Goal: Information Seeking & Learning: Learn about a topic

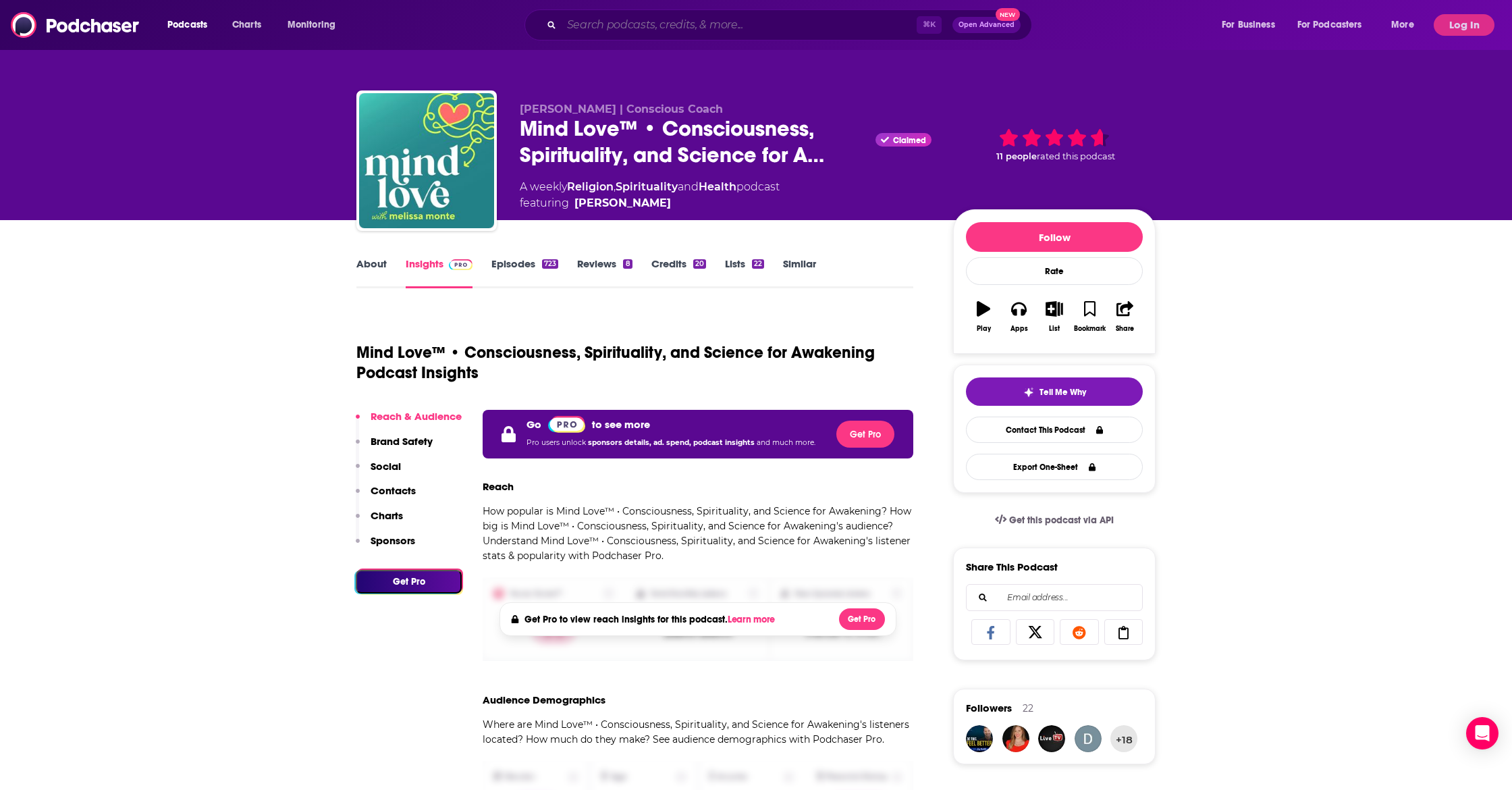
click at [620, 33] on input "Search podcasts, credits, & more..." at bounding box center [739, 25] width 355 height 21
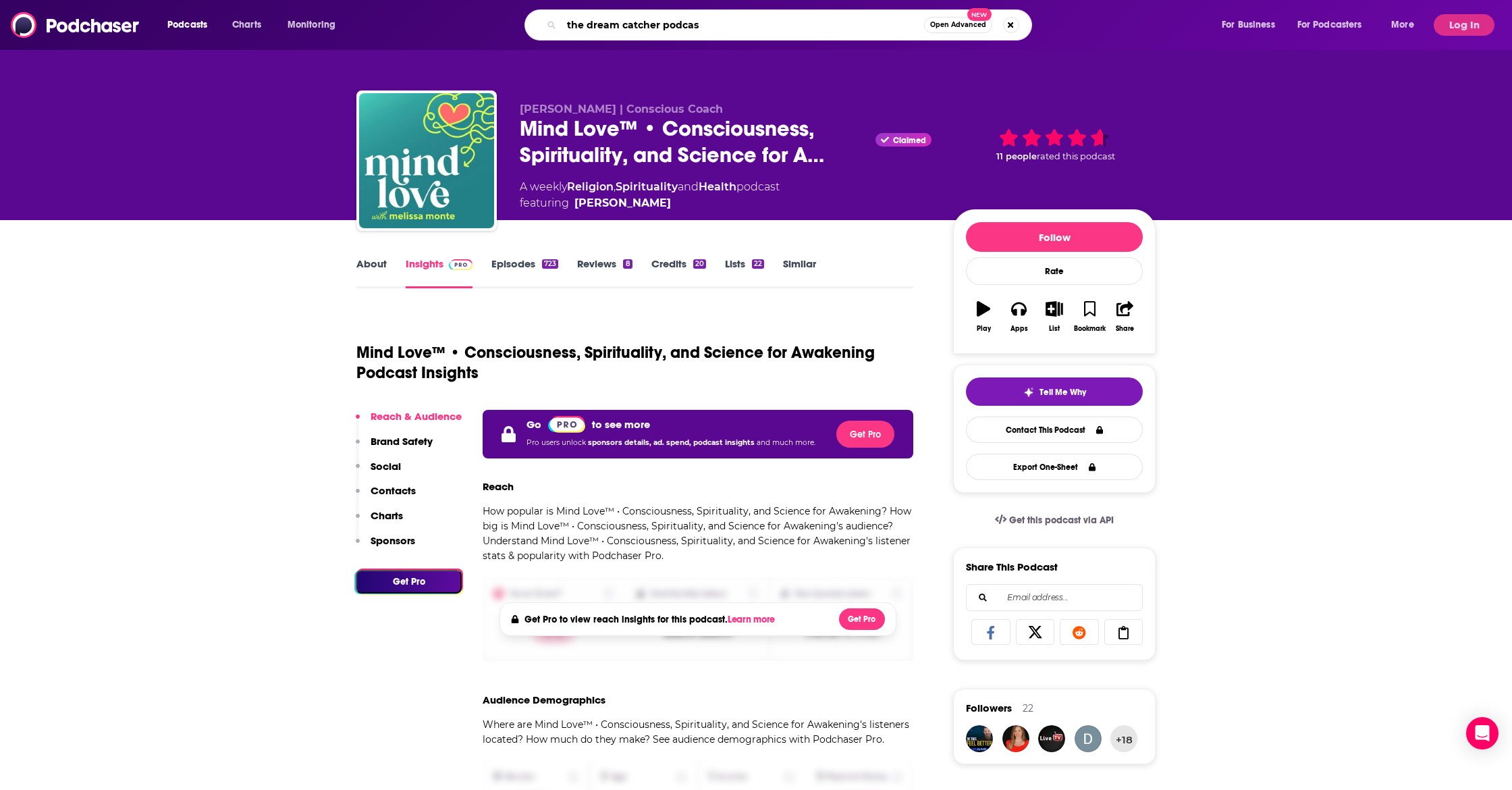
type input "the dream catcher podcast"
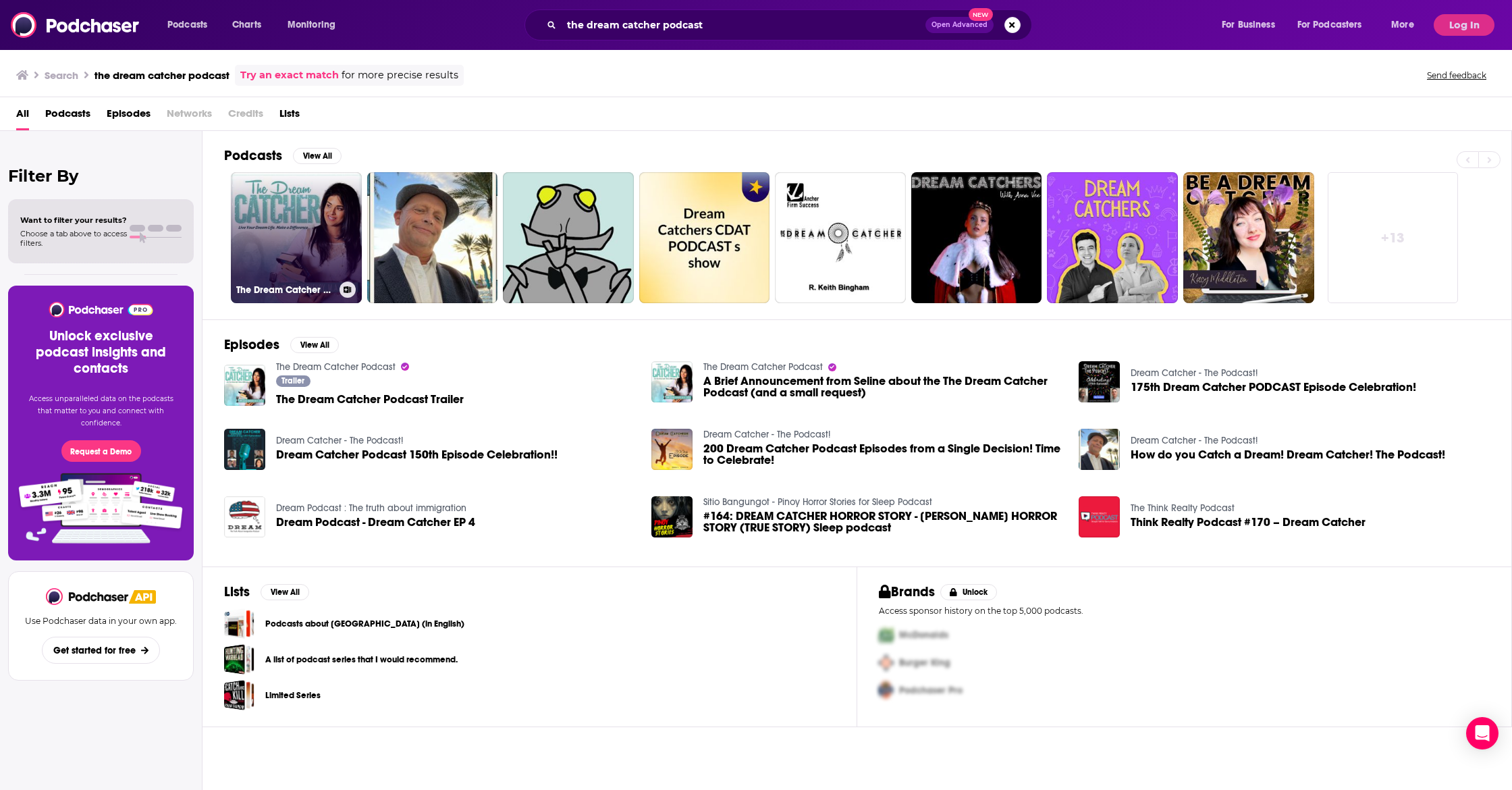
click at [240, 208] on link "The Dream Catcher Podcast" at bounding box center [296, 238] width 131 height 131
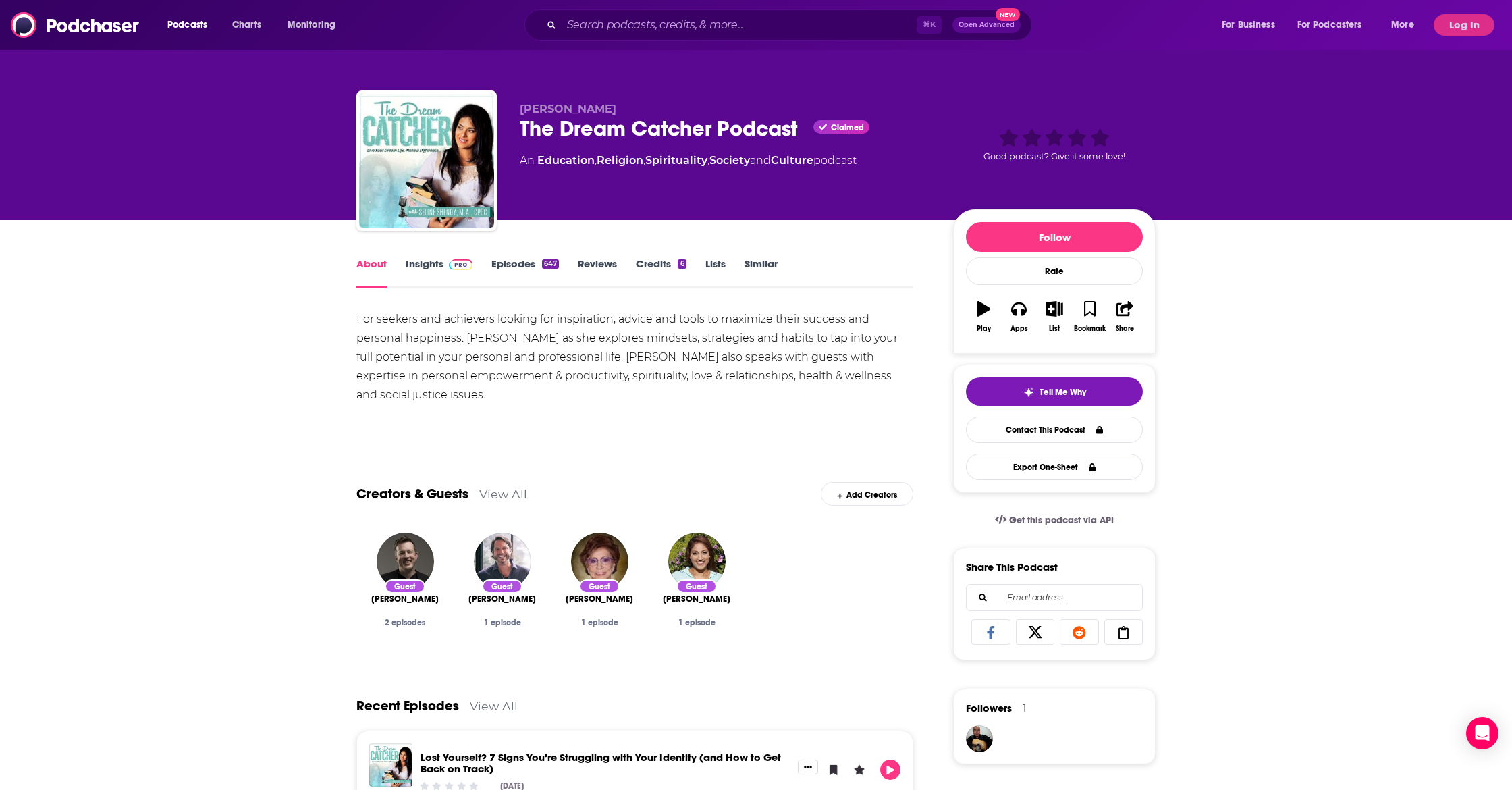
click at [432, 262] on link "Insights" at bounding box center [439, 273] width 67 height 31
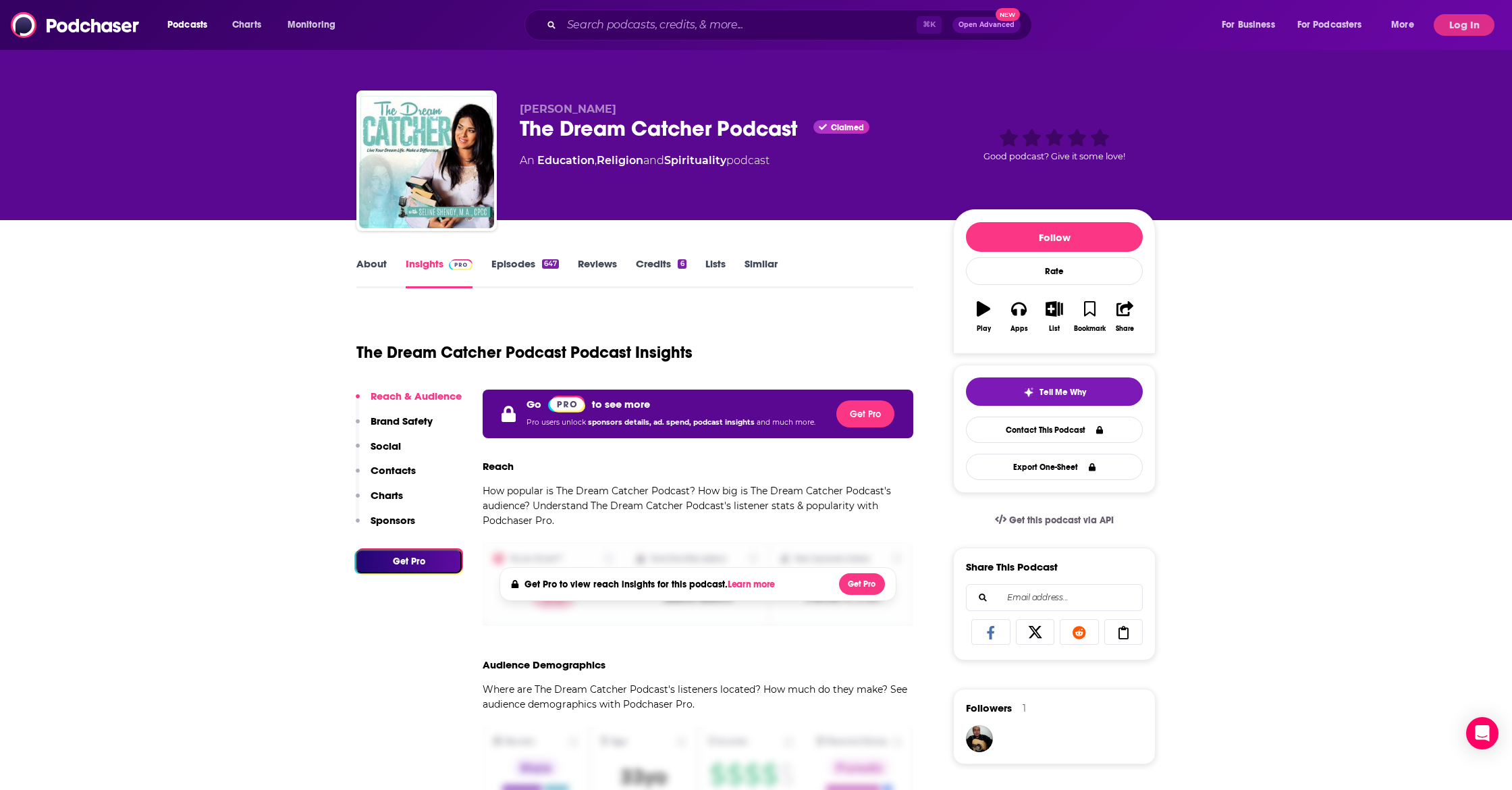
scroll to position [3, 0]
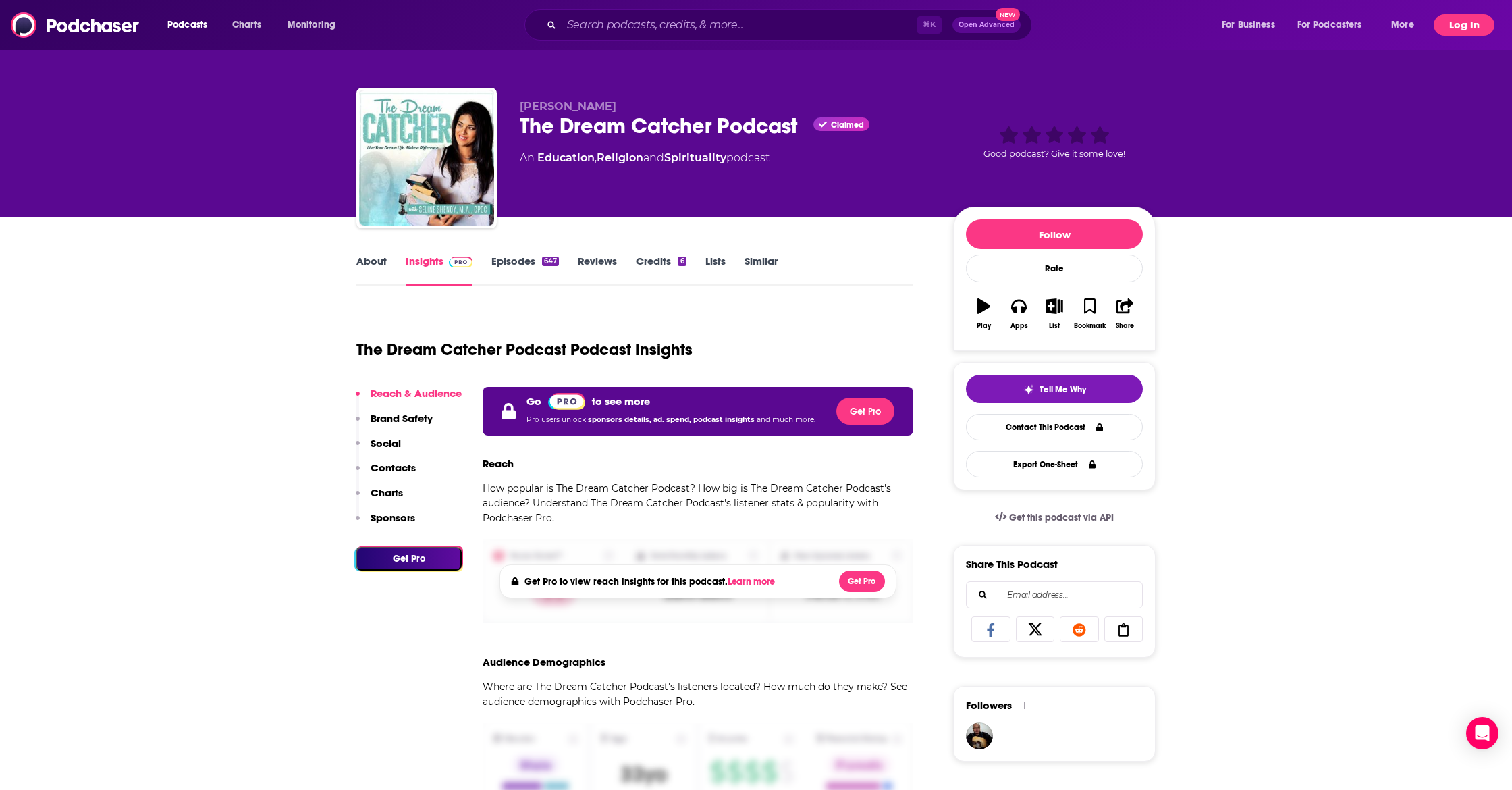
click at [1463, 21] on button "Log In" at bounding box center [1465, 25] width 61 height 21
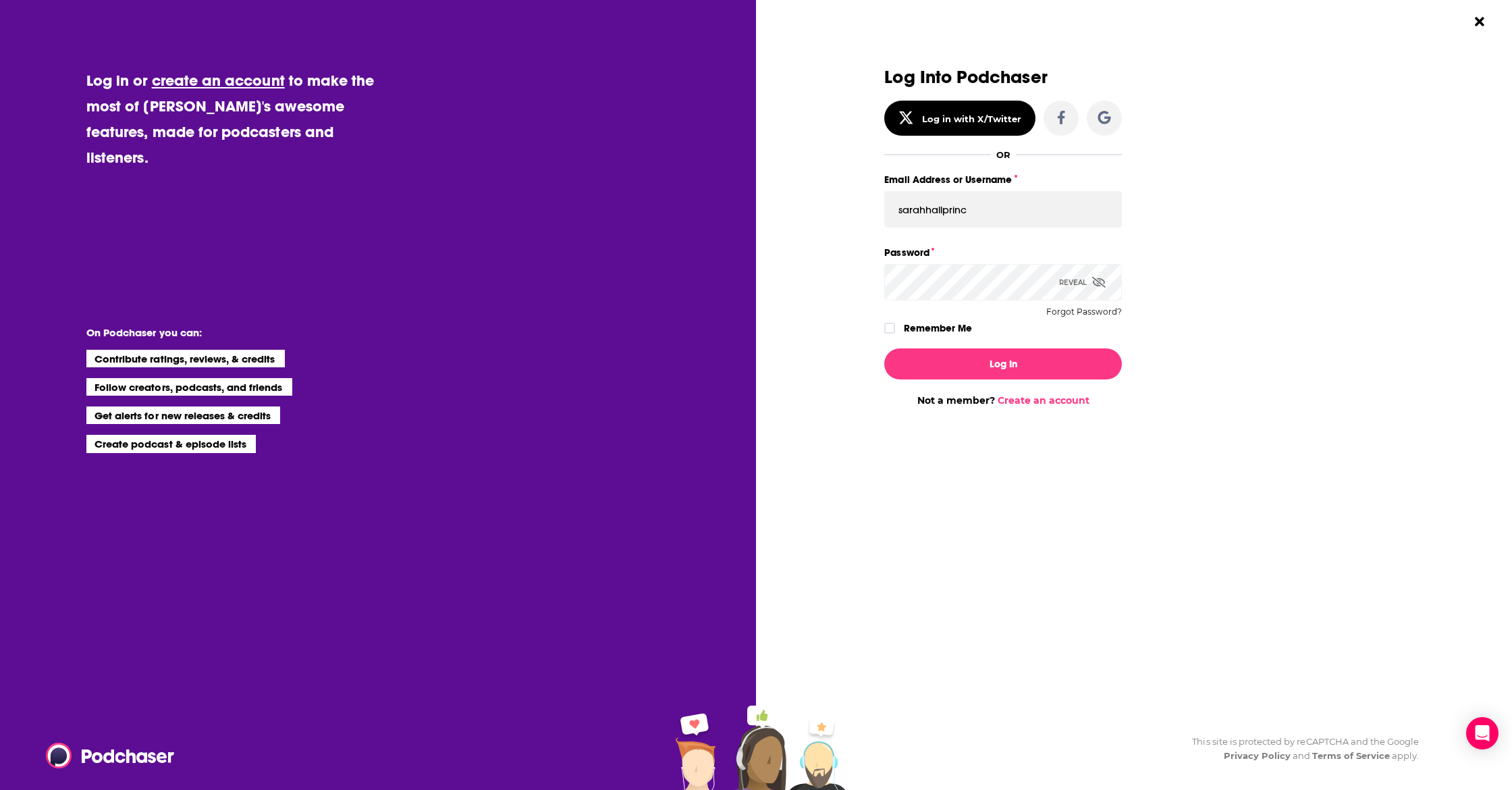
type input "sarahhallprinc"
click at [1023, 364] on button "Log In" at bounding box center [1003, 364] width 237 height 31
